Goal: Task Accomplishment & Management: Use online tool/utility

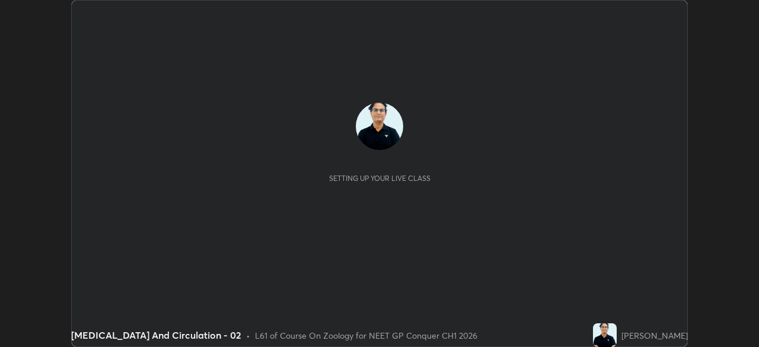
scroll to position [347, 758]
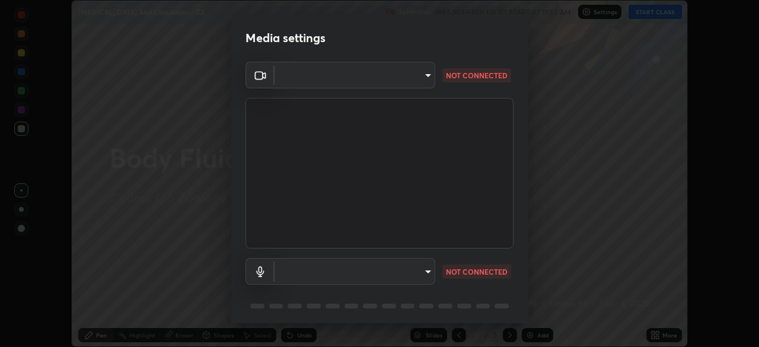
type input "1a0cd2fa9eaecc5464ce661d2c376d4f68bb2a1a8db1c3726163fcb70f995fb6"
type input "communications"
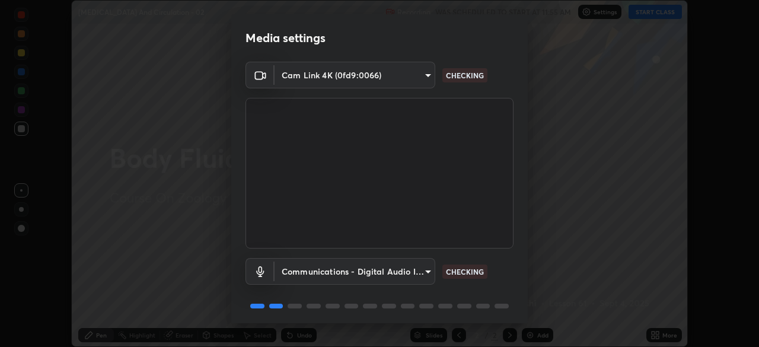
scroll to position [42, 0]
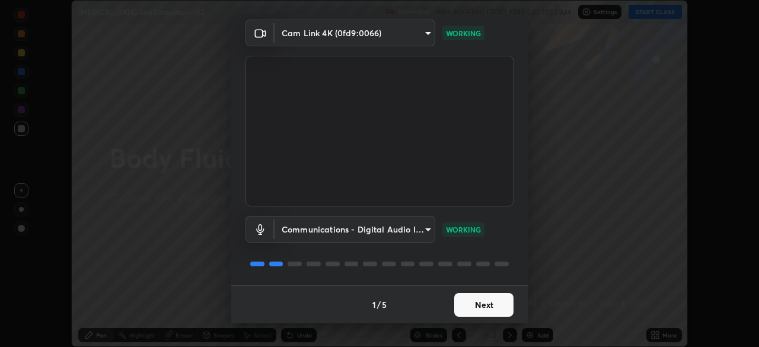
click at [483, 307] on button "Next" at bounding box center [483, 305] width 59 height 24
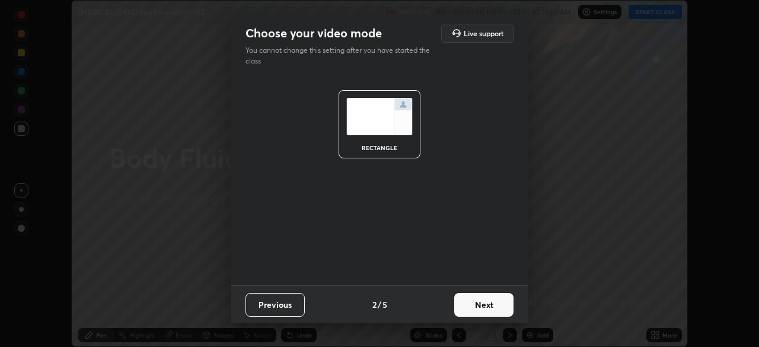
click at [481, 308] on button "Next" at bounding box center [483, 305] width 59 height 24
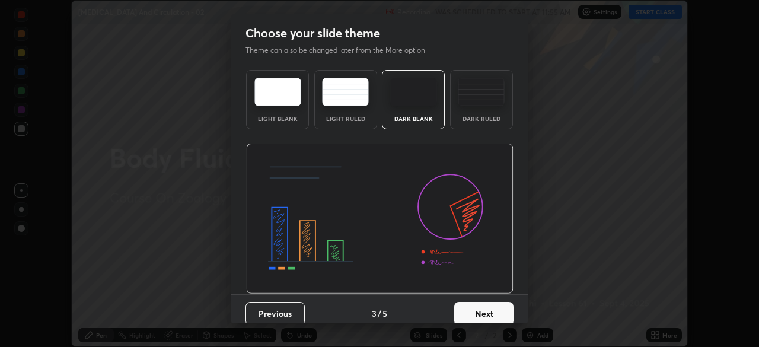
click at [484, 314] on button "Next" at bounding box center [483, 314] width 59 height 24
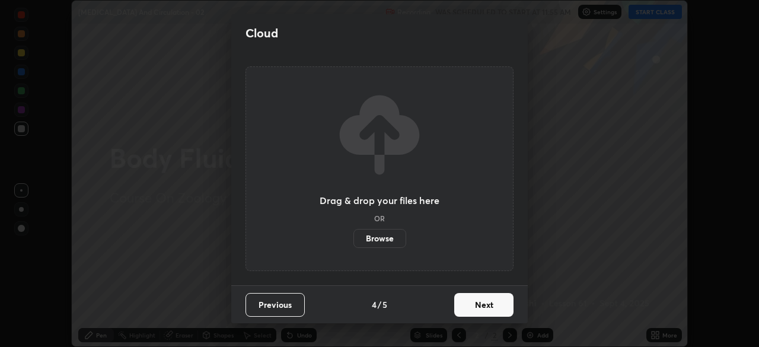
click at [484, 311] on button "Next" at bounding box center [483, 305] width 59 height 24
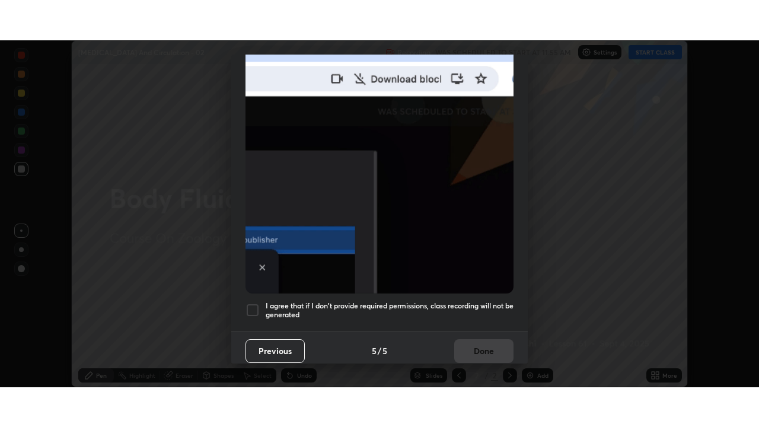
scroll to position [284, 0]
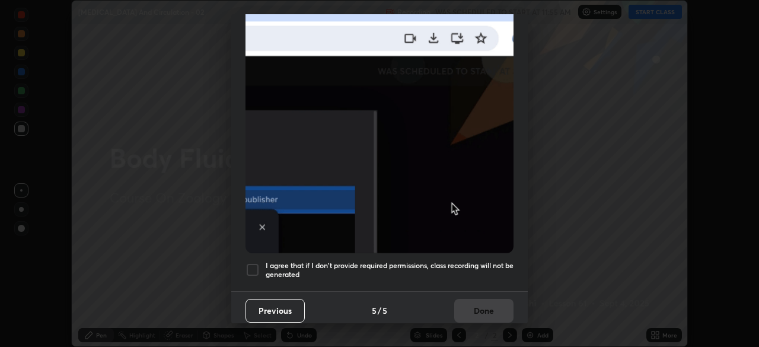
click at [245, 267] on div at bounding box center [252, 270] width 14 height 14
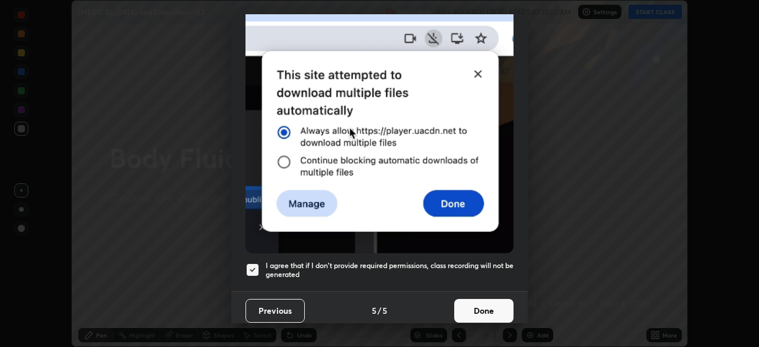
click at [480, 304] on button "Done" at bounding box center [483, 311] width 59 height 24
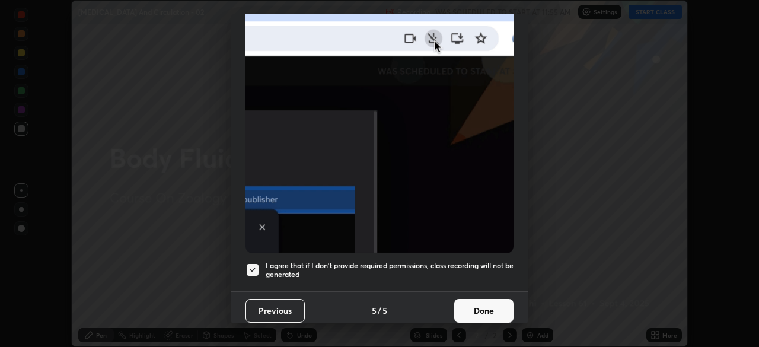
click at [481, 305] on button "Done" at bounding box center [483, 311] width 59 height 24
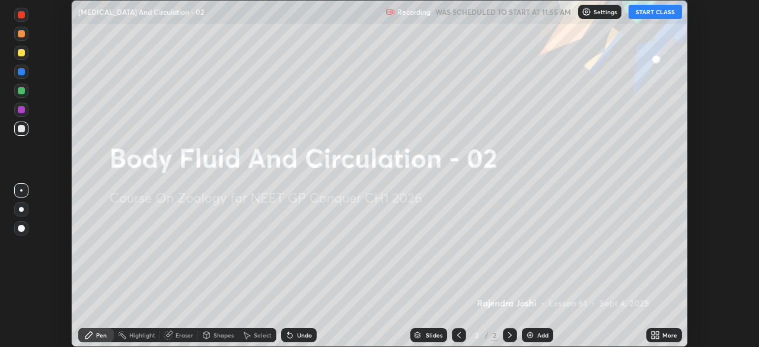
click at [659, 8] on button "START CLASS" at bounding box center [655, 12] width 53 height 14
click at [661, 15] on button "End Class" at bounding box center [658, 12] width 48 height 14
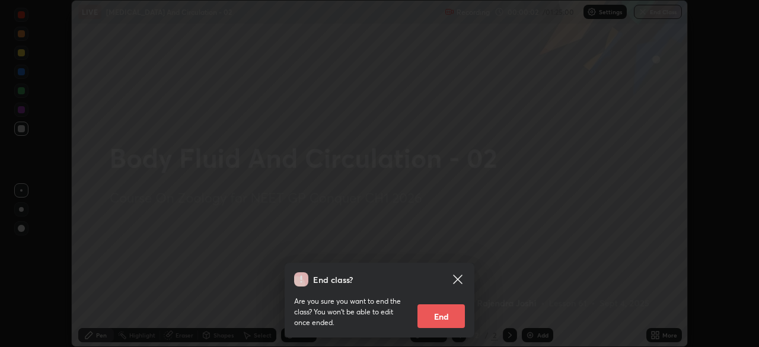
click at [457, 280] on icon at bounding box center [457, 279] width 9 height 9
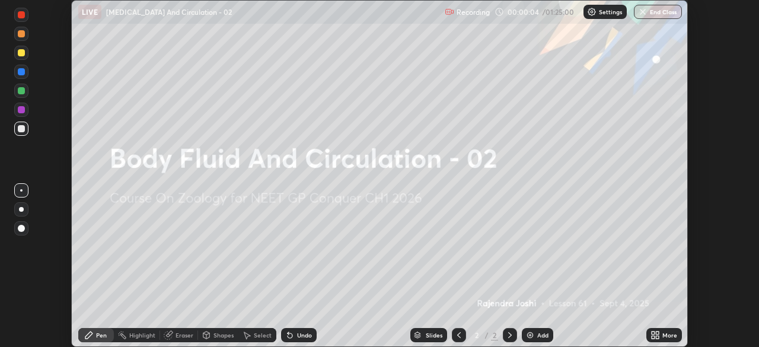
click at [660, 330] on div "More" at bounding box center [664, 335] width 36 height 14
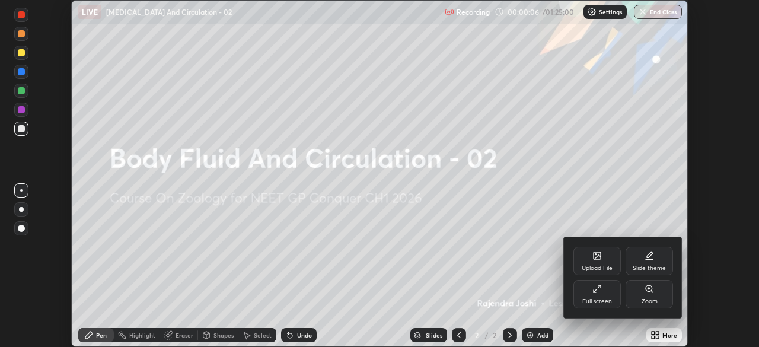
click at [608, 300] on div "Full screen" at bounding box center [597, 301] width 30 height 6
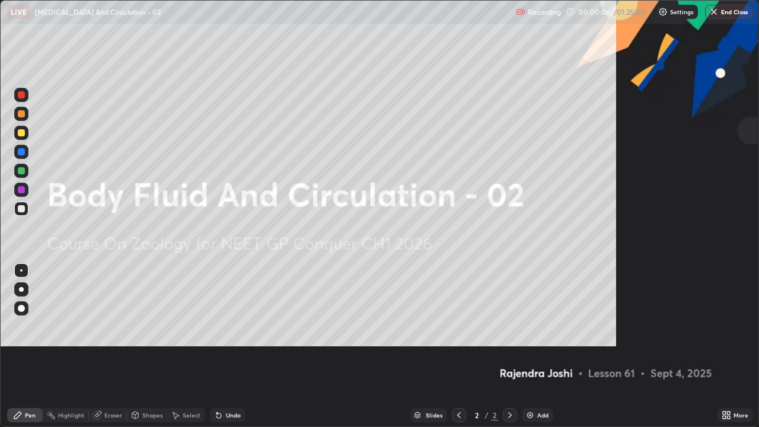
scroll to position [427, 759]
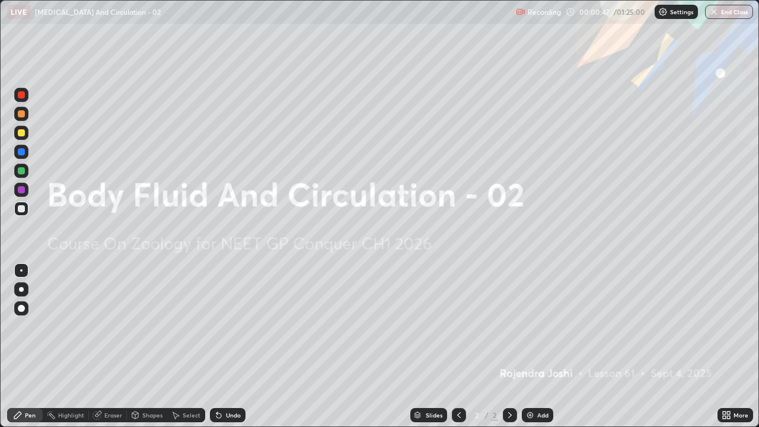
click at [534, 346] on div "Add" at bounding box center [537, 415] width 31 height 14
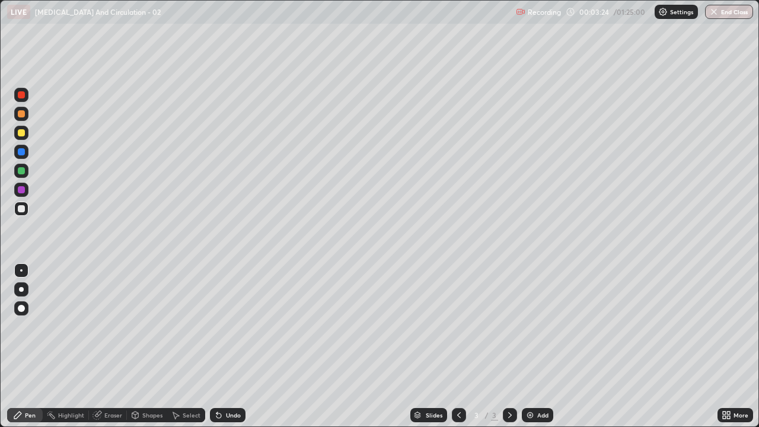
click at [235, 346] on div "Undo" at bounding box center [233, 415] width 15 height 6
click at [232, 346] on div "Undo" at bounding box center [233, 415] width 15 height 6
click at [233, 346] on div "Undo" at bounding box center [233, 415] width 15 height 6
click at [232, 346] on div "Undo" at bounding box center [233, 415] width 15 height 6
click at [17, 132] on div at bounding box center [21, 133] width 14 height 14
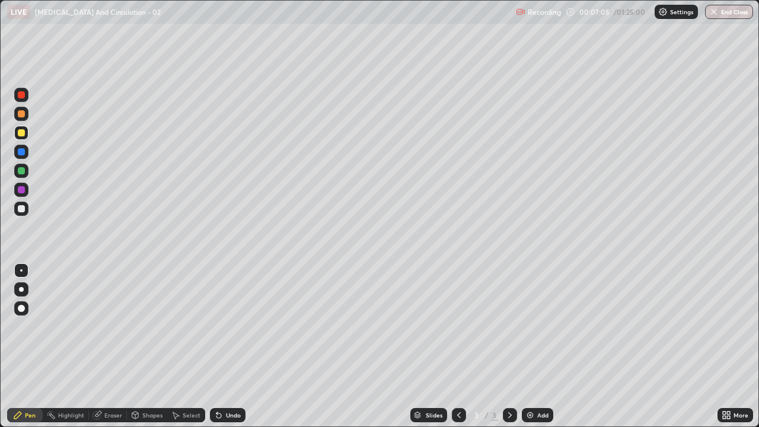
click at [21, 169] on div at bounding box center [21, 170] width 7 height 7
click at [25, 134] on div at bounding box center [21, 133] width 14 height 14
click at [254, 346] on div "Slides 3 / 3 Add" at bounding box center [481, 415] width 472 height 24
click at [280, 346] on div "Slides 3 / 3 Add" at bounding box center [481, 415] width 472 height 24
click at [299, 346] on div "Slides 3 / 3 Add" at bounding box center [481, 415] width 472 height 24
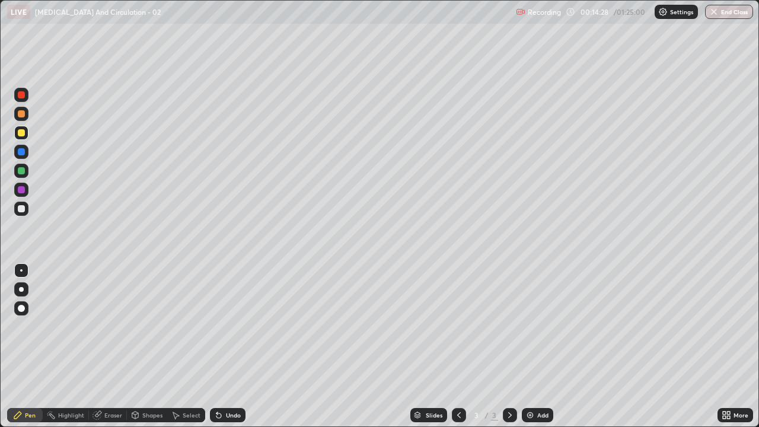
click at [535, 346] on div "Add" at bounding box center [537, 415] width 31 height 14
click at [22, 95] on div at bounding box center [21, 94] width 7 height 7
click at [458, 346] on icon at bounding box center [458, 414] width 9 height 9
click at [82, 346] on div "Highlight" at bounding box center [66, 415] width 46 height 14
click at [254, 346] on div "Slides 3 / 4 Add" at bounding box center [481, 415] width 472 height 24
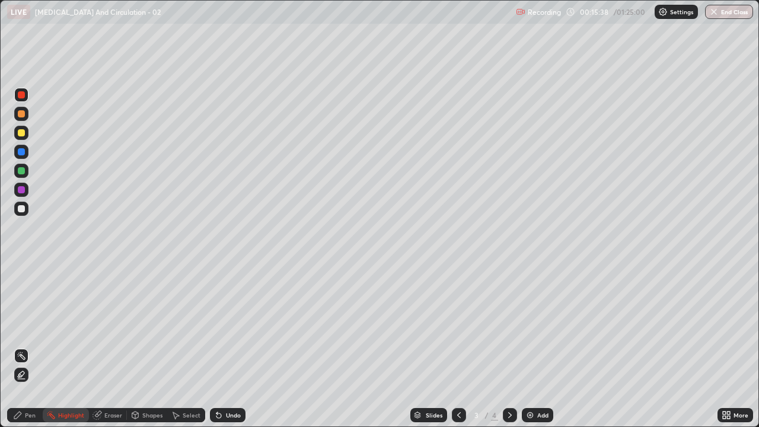
click at [530, 346] on img at bounding box center [529, 414] width 9 height 9
click at [27, 346] on div "Pen" at bounding box center [30, 415] width 11 height 6
click at [23, 207] on div at bounding box center [21, 208] width 7 height 7
click at [235, 346] on div "Undo" at bounding box center [228, 415] width 36 height 14
click at [230, 346] on div "Undo" at bounding box center [233, 415] width 15 height 6
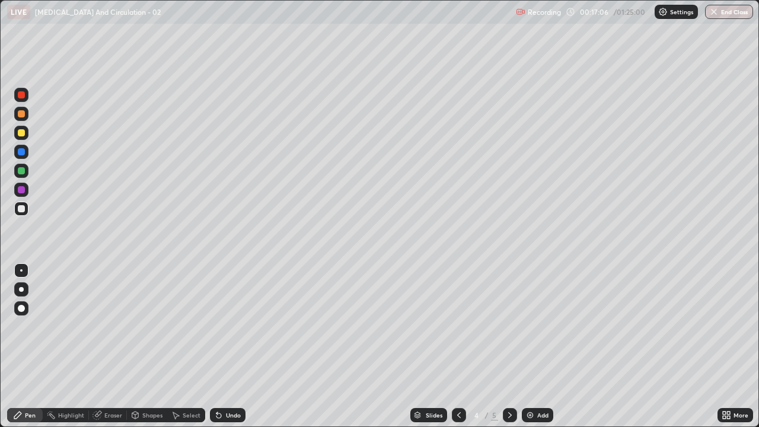
click at [227, 346] on div "Undo" at bounding box center [233, 415] width 15 height 6
click at [543, 346] on div "Add" at bounding box center [542, 415] width 11 height 6
click at [22, 175] on div at bounding box center [21, 171] width 14 height 14
click at [235, 346] on div "Undo" at bounding box center [233, 415] width 15 height 6
click at [231, 346] on div "Undo" at bounding box center [233, 415] width 15 height 6
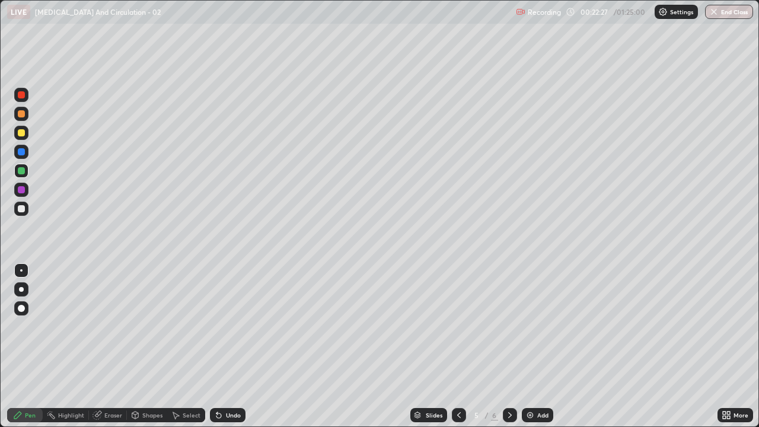
click at [229, 346] on div "Undo" at bounding box center [233, 415] width 15 height 6
click at [228, 346] on div "Undo" at bounding box center [233, 415] width 15 height 6
click at [534, 346] on div "Add" at bounding box center [537, 415] width 31 height 14
click at [230, 346] on div "Undo" at bounding box center [233, 415] width 15 height 6
click at [229, 346] on div "Undo" at bounding box center [233, 415] width 15 height 6
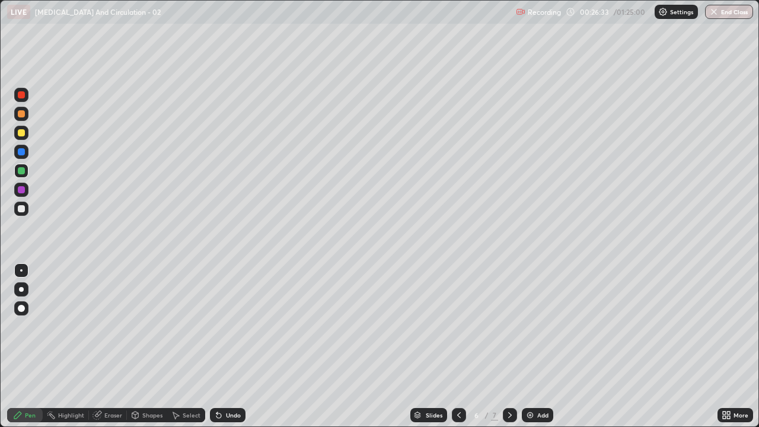
click at [228, 346] on div "Undo" at bounding box center [228, 415] width 36 height 14
click at [227, 346] on div "Undo" at bounding box center [228, 415] width 36 height 14
click at [228, 346] on div "Undo" at bounding box center [228, 415] width 36 height 14
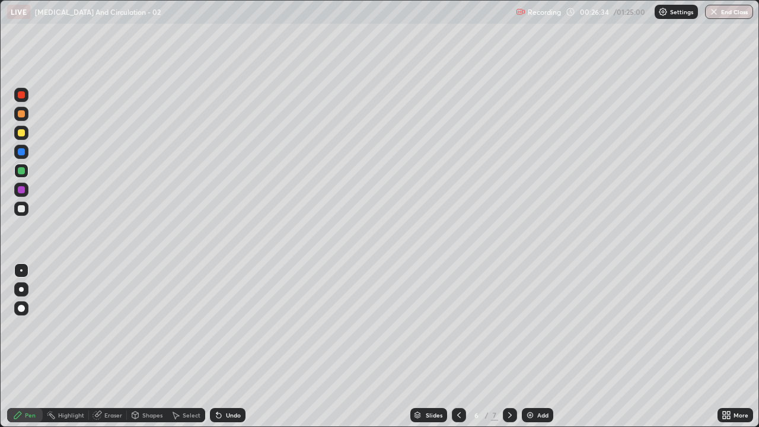
click at [227, 346] on div "Undo" at bounding box center [228, 415] width 36 height 14
click at [226, 346] on div "Undo" at bounding box center [228, 415] width 36 height 14
click at [227, 346] on div "Undo" at bounding box center [228, 415] width 36 height 14
click at [226, 346] on div "Undo" at bounding box center [228, 415] width 36 height 14
click at [225, 346] on div "Undo" at bounding box center [228, 415] width 36 height 14
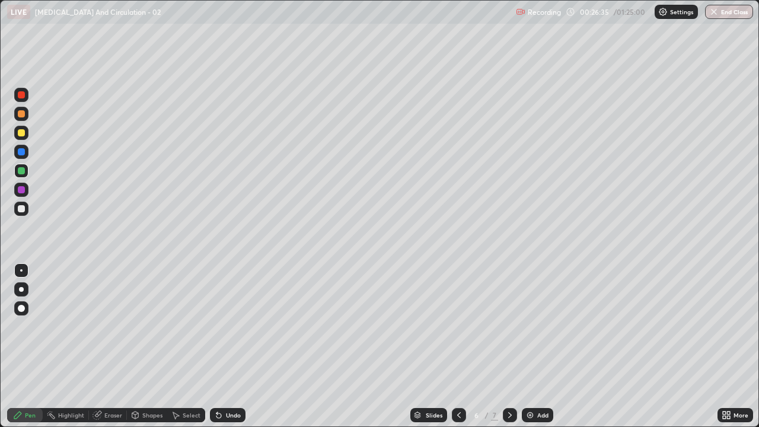
click at [226, 346] on div "Undo" at bounding box center [228, 415] width 36 height 14
click at [225, 346] on div "Undo" at bounding box center [228, 415] width 36 height 14
click at [21, 153] on div at bounding box center [21, 151] width 7 height 7
click at [24, 96] on div at bounding box center [21, 94] width 7 height 7
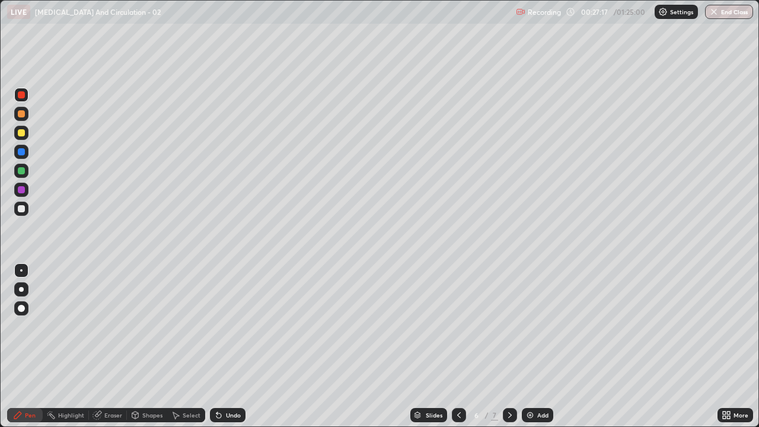
click at [21, 171] on div at bounding box center [21, 170] width 7 height 7
click at [21, 209] on div at bounding box center [21, 208] width 7 height 7
click at [24, 173] on div at bounding box center [21, 170] width 7 height 7
click at [21, 210] on div at bounding box center [21, 208] width 7 height 7
click at [23, 170] on div at bounding box center [21, 170] width 7 height 7
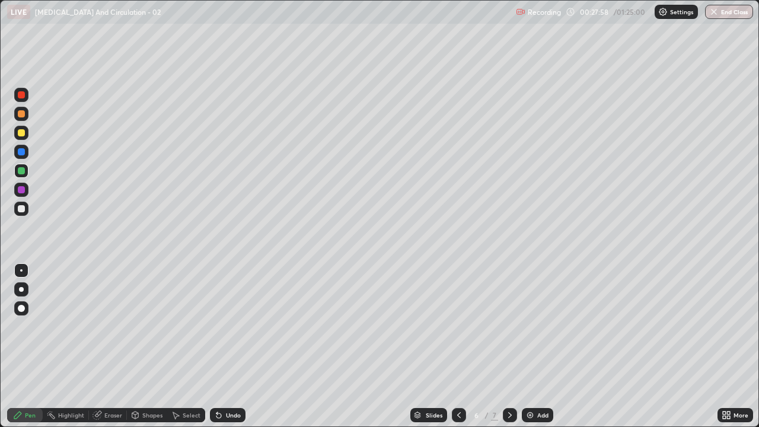
click at [22, 209] on div at bounding box center [21, 208] width 7 height 7
click at [21, 208] on div at bounding box center [21, 208] width 7 height 7
click at [23, 169] on div at bounding box center [21, 170] width 7 height 7
click at [21, 212] on div at bounding box center [21, 209] width 14 height 14
click at [21, 210] on div at bounding box center [21, 208] width 7 height 7
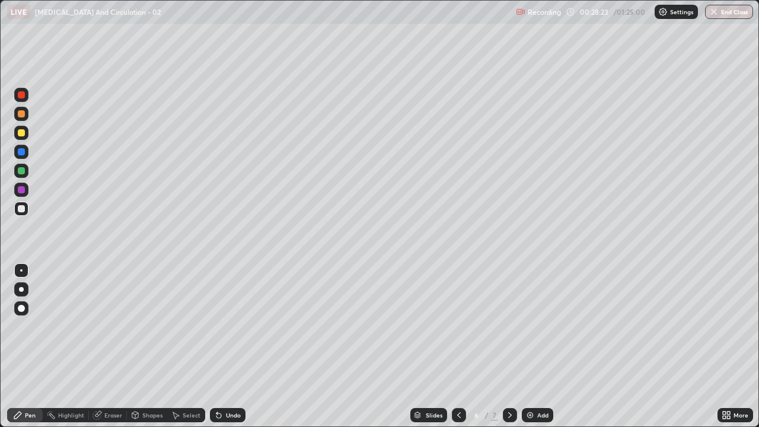
click at [22, 132] on div at bounding box center [21, 132] width 7 height 7
click at [21, 210] on div at bounding box center [21, 208] width 7 height 7
click at [458, 346] on icon at bounding box center [459, 415] width 4 height 6
click at [458, 346] on icon at bounding box center [458, 414] width 9 height 9
click at [508, 346] on icon at bounding box center [509, 414] width 9 height 9
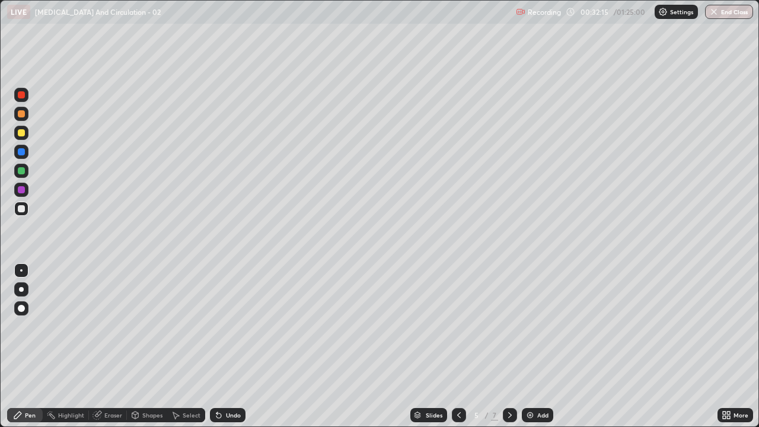
click at [509, 346] on icon at bounding box center [509, 414] width 9 height 9
click at [457, 346] on icon at bounding box center [458, 414] width 9 height 9
click at [513, 346] on div at bounding box center [510, 415] width 14 height 14
click at [232, 346] on div "Undo" at bounding box center [233, 415] width 15 height 6
click at [230, 346] on div "Undo" at bounding box center [233, 415] width 15 height 6
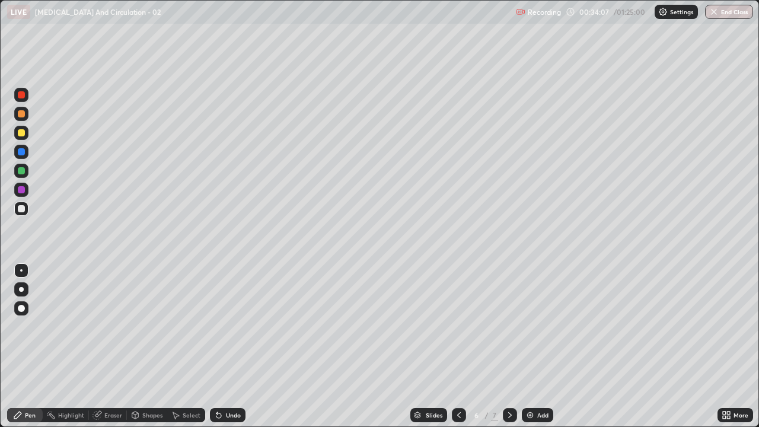
click at [229, 346] on div "Undo" at bounding box center [233, 415] width 15 height 6
click at [228, 346] on div "Undo" at bounding box center [233, 415] width 15 height 6
click at [230, 346] on div "Undo" at bounding box center [233, 415] width 15 height 6
click at [234, 346] on div "Undo" at bounding box center [233, 415] width 15 height 6
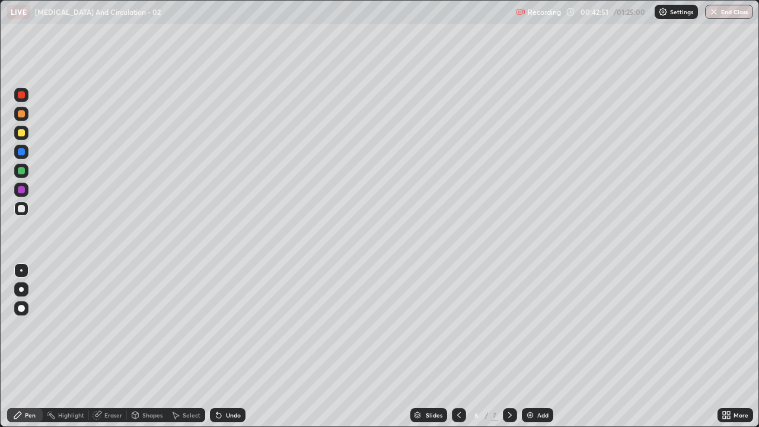
click at [234, 346] on div "Undo" at bounding box center [233, 415] width 15 height 6
click at [232, 346] on div "Undo" at bounding box center [233, 415] width 15 height 6
click at [231, 346] on div "Undo" at bounding box center [233, 415] width 15 height 6
click at [230, 346] on div "Undo" at bounding box center [233, 415] width 15 height 6
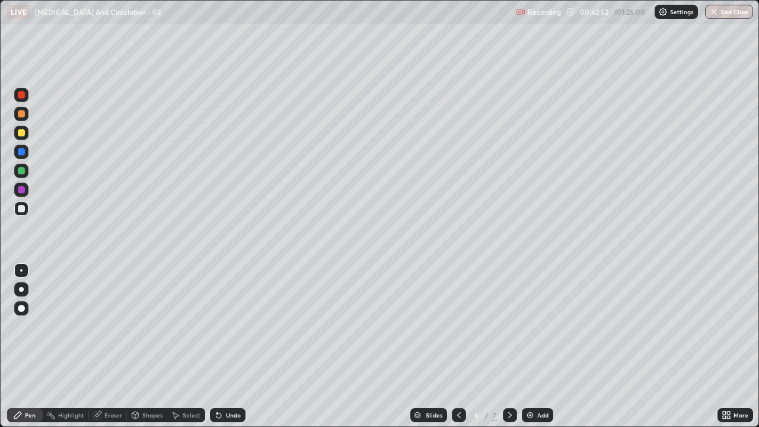
click at [231, 346] on div "Undo" at bounding box center [233, 415] width 15 height 6
click at [229, 346] on div "Undo" at bounding box center [233, 415] width 15 height 6
click at [228, 346] on div "Undo" at bounding box center [233, 415] width 15 height 6
click at [229, 346] on div "Undo" at bounding box center [233, 415] width 15 height 6
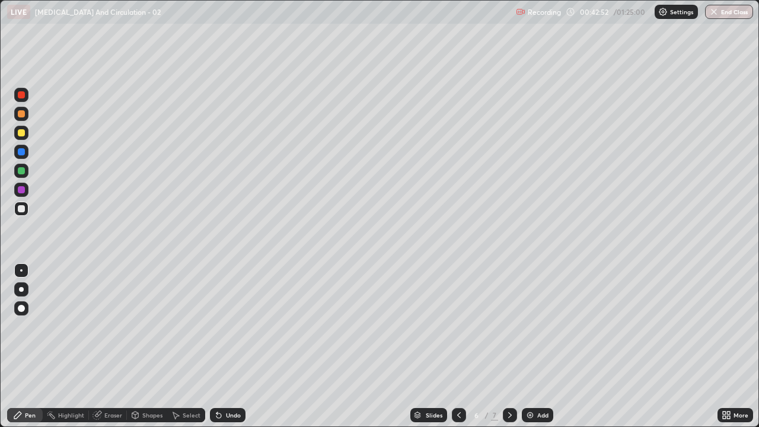
click at [228, 346] on div "Undo" at bounding box center [233, 415] width 15 height 6
click at [229, 346] on div "Undo" at bounding box center [233, 415] width 15 height 6
click at [228, 346] on div "Undo" at bounding box center [233, 415] width 15 height 6
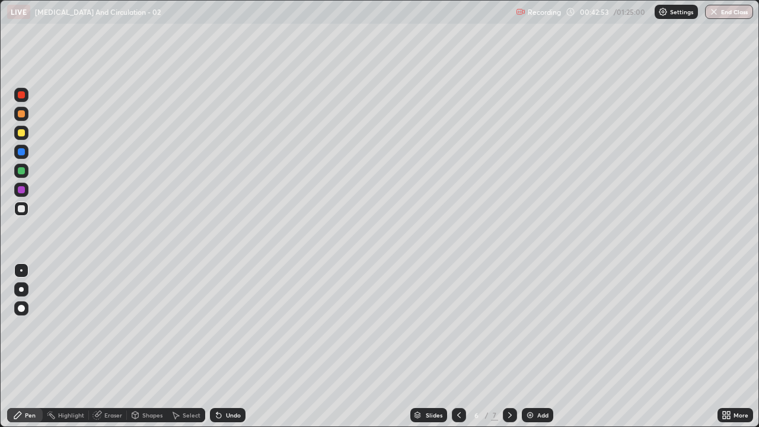
click at [228, 346] on div "Undo" at bounding box center [233, 415] width 15 height 6
click at [24, 154] on div at bounding box center [21, 151] width 7 height 7
click at [540, 346] on div "Add" at bounding box center [537, 415] width 31 height 14
click at [21, 212] on div at bounding box center [21, 209] width 14 height 14
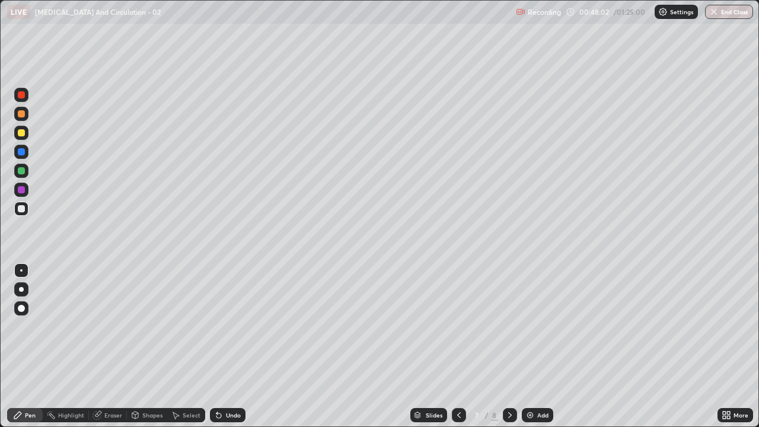
click at [229, 346] on div "Undo" at bounding box center [233, 415] width 15 height 6
click at [228, 346] on div "Undo" at bounding box center [233, 415] width 15 height 6
click at [226, 346] on div "Undo" at bounding box center [233, 415] width 15 height 6
click at [222, 346] on div "Undo" at bounding box center [228, 415] width 36 height 14
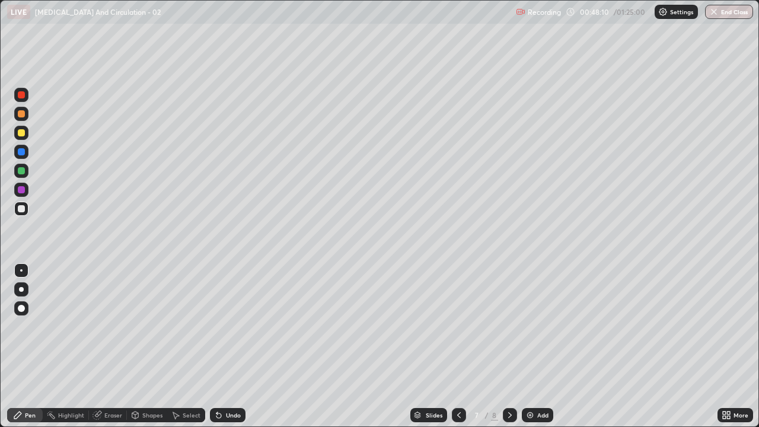
click at [24, 136] on div at bounding box center [21, 133] width 14 height 14
click at [20, 170] on div at bounding box center [21, 170] width 7 height 7
click at [19, 152] on div at bounding box center [21, 151] width 7 height 7
click at [21, 94] on div at bounding box center [21, 94] width 7 height 7
click at [111, 346] on div "Eraser" at bounding box center [113, 415] width 18 height 6
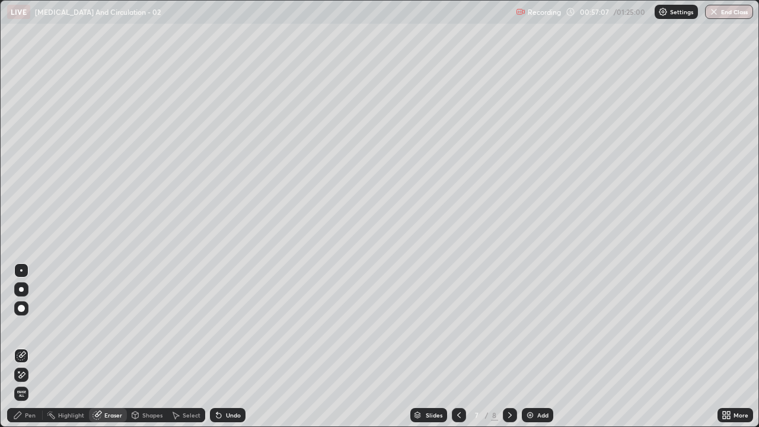
click at [30, 346] on div "Pen" at bounding box center [30, 415] width 11 height 6
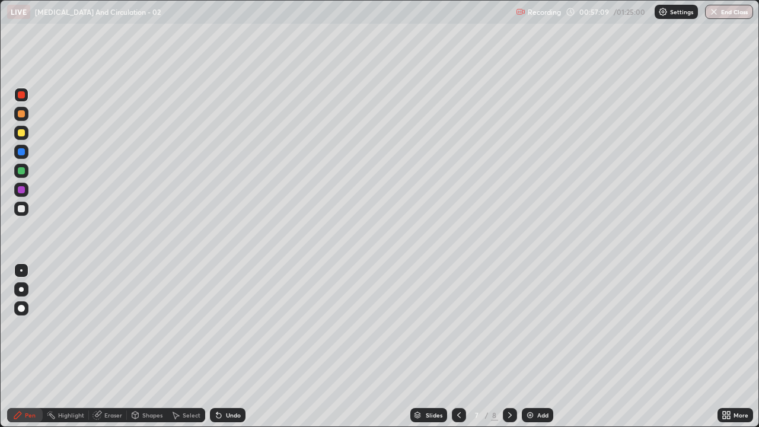
click at [23, 287] on div at bounding box center [21, 289] width 14 height 14
click at [23, 209] on div at bounding box center [21, 208] width 7 height 7
click at [23, 134] on div at bounding box center [21, 132] width 7 height 7
click at [543, 346] on div "Add" at bounding box center [542, 415] width 11 height 6
click at [21, 192] on div at bounding box center [21, 189] width 7 height 7
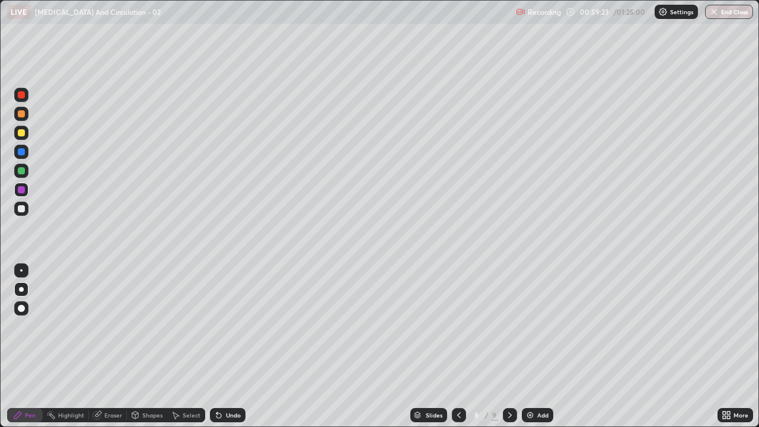
click at [24, 174] on div at bounding box center [21, 171] width 14 height 14
click at [24, 98] on div at bounding box center [21, 95] width 14 height 14
click at [23, 155] on div at bounding box center [21, 151] width 7 height 7
click at [17, 210] on div at bounding box center [21, 209] width 14 height 14
click at [527, 346] on img at bounding box center [529, 414] width 9 height 9
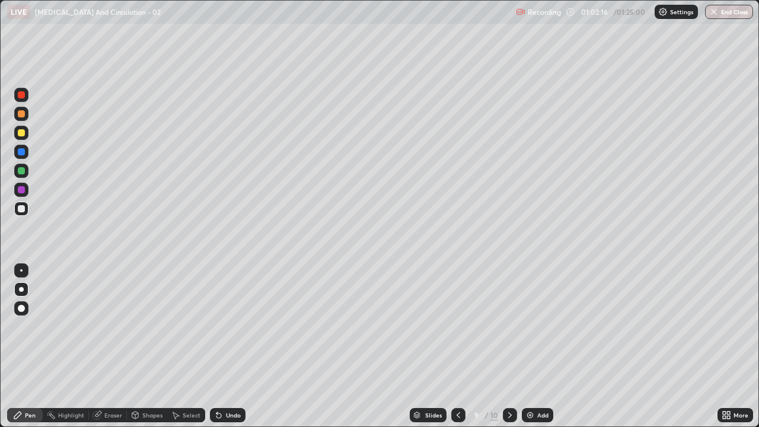
click at [23, 153] on div at bounding box center [21, 151] width 7 height 7
click at [22, 206] on div at bounding box center [21, 208] width 7 height 7
click at [22, 172] on div at bounding box center [21, 170] width 7 height 7
click at [22, 135] on div at bounding box center [21, 132] width 7 height 7
click at [27, 268] on div at bounding box center [21, 270] width 14 height 14
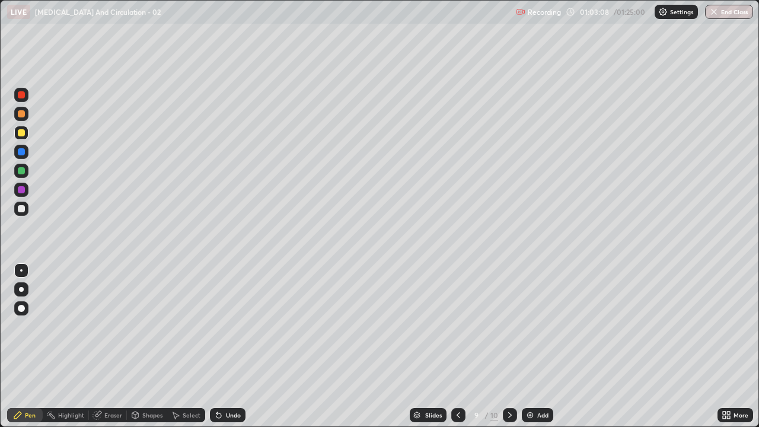
click at [23, 152] on div at bounding box center [21, 151] width 7 height 7
click at [23, 206] on div at bounding box center [21, 208] width 7 height 7
click at [230, 346] on div "Undo" at bounding box center [233, 415] width 15 height 6
click at [229, 346] on div "Undo" at bounding box center [228, 415] width 36 height 14
click at [227, 346] on div "Undo" at bounding box center [233, 415] width 15 height 6
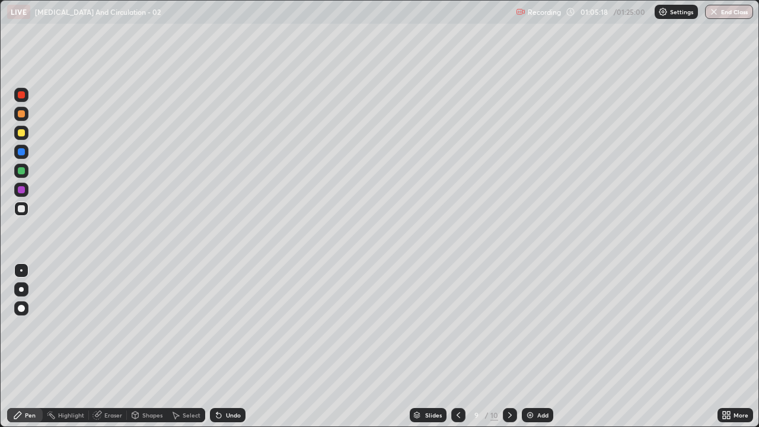
click at [23, 171] on div at bounding box center [21, 170] width 7 height 7
click at [22, 192] on div at bounding box center [21, 189] width 7 height 7
click at [538, 346] on div "Add" at bounding box center [542, 415] width 11 height 6
click at [458, 346] on icon at bounding box center [458, 414] width 9 height 9
click at [543, 346] on div "Add" at bounding box center [542, 415] width 11 height 6
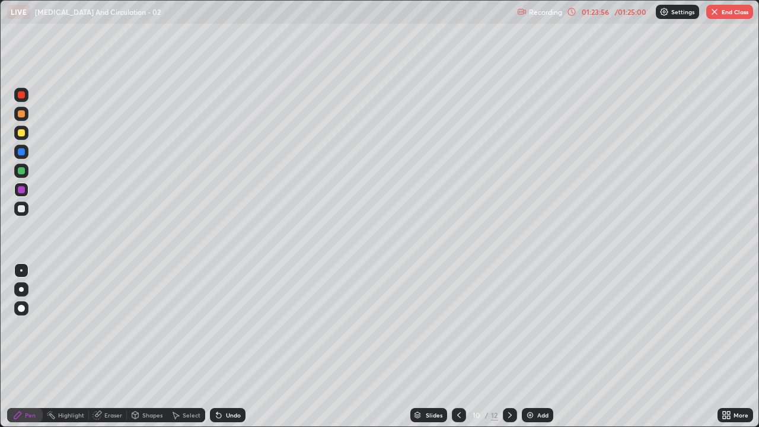
click at [740, 14] on button "End Class" at bounding box center [729, 12] width 47 height 14
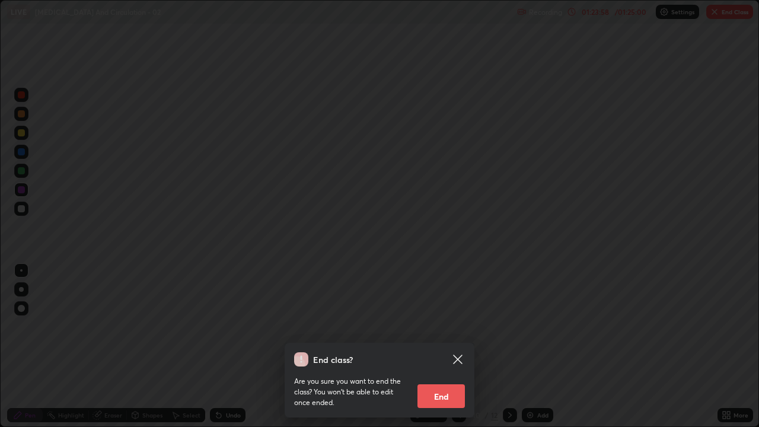
click at [449, 346] on button "End" at bounding box center [440, 396] width 47 height 24
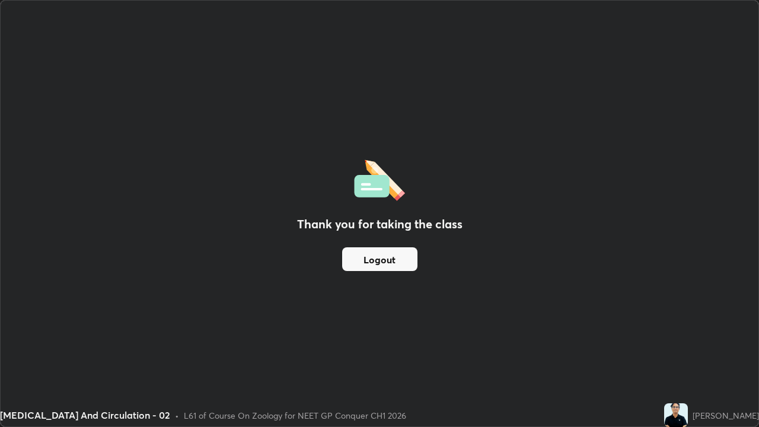
click at [395, 261] on button "Logout" at bounding box center [379, 259] width 75 height 24
click at [381, 259] on button "Logout" at bounding box center [379, 259] width 75 height 24
click at [391, 258] on button "Logout" at bounding box center [379, 259] width 75 height 24
click at [391, 256] on button "Logout" at bounding box center [379, 259] width 75 height 24
